Goal: Information Seeking & Learning: Learn about a topic

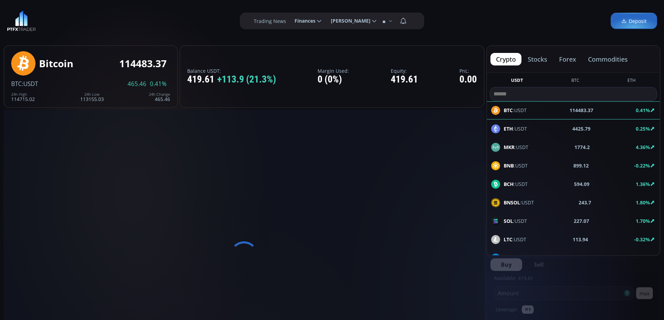
type input "********"
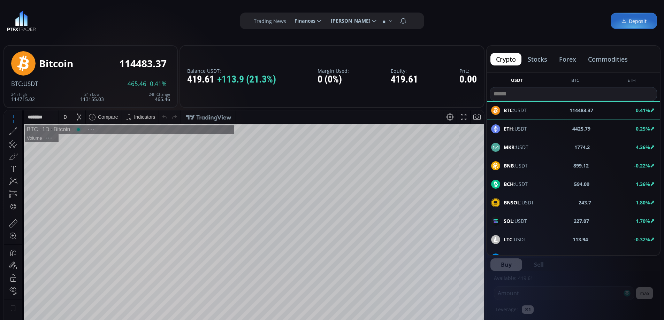
scroll to position [97, 0]
click at [607, 58] on button "commodities" at bounding box center [607, 59] width 51 height 13
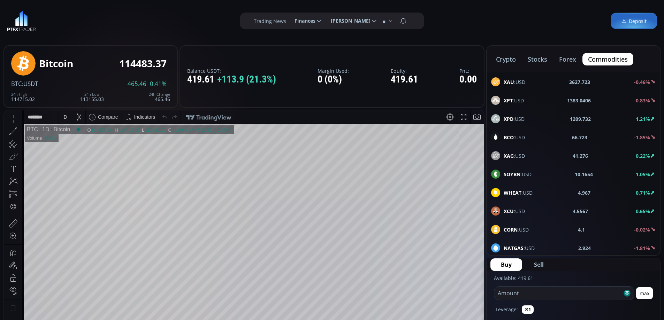
click at [521, 82] on span "XAU :USD" at bounding box center [515, 81] width 22 height 7
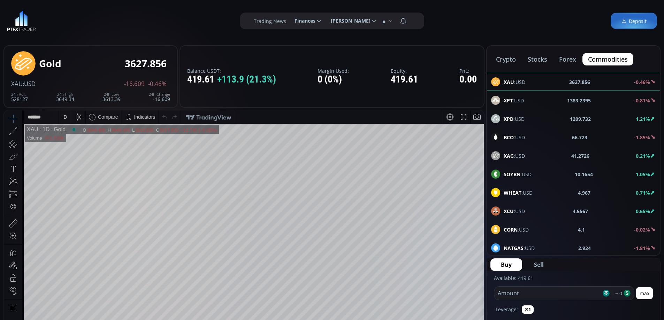
click at [65, 117] on div "D" at bounding box center [64, 117] width 3 height 6
click at [83, 203] on div "1 hour" at bounding box center [83, 199] width 49 height 11
click at [430, 97] on div "Balance USDT: 419.61 +113.9 (21.3%) Margin Used: 0 (0%) Equity: 419.61 PnL: 0.00" at bounding box center [331, 76] width 305 height 63
click at [567, 59] on button "forex" at bounding box center [567, 59] width 28 height 13
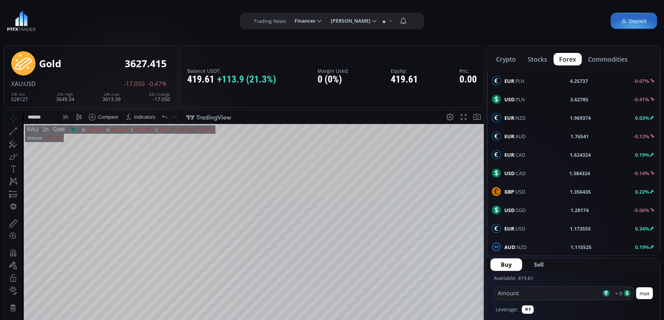
scroll to position [314, 0]
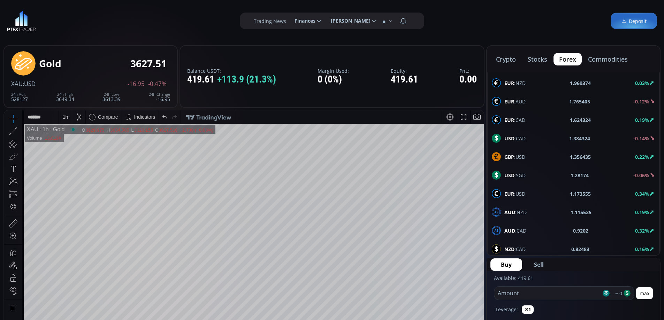
click at [528, 192] on div "EUR :USD 1.173555 0.34%" at bounding box center [573, 193] width 163 height 9
